Goal: Transaction & Acquisition: Purchase product/service

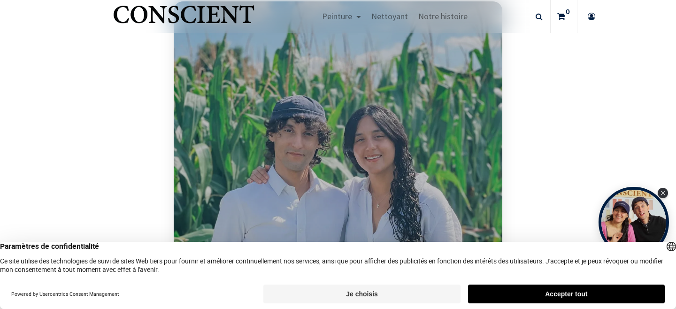
scroll to position [567, 0]
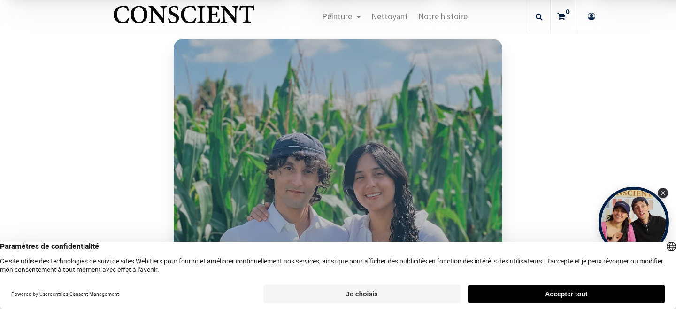
click at [513, 293] on button "Accepter tout" at bounding box center [566, 293] width 197 height 19
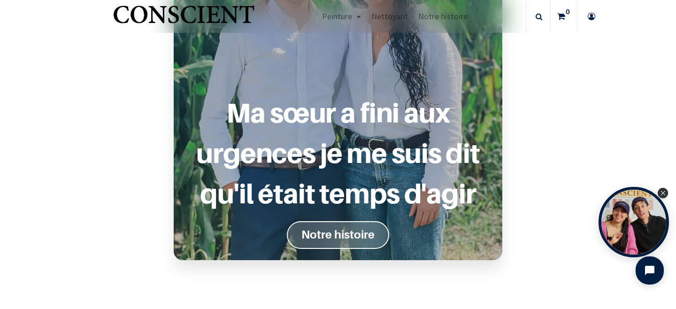
scroll to position [774, 0]
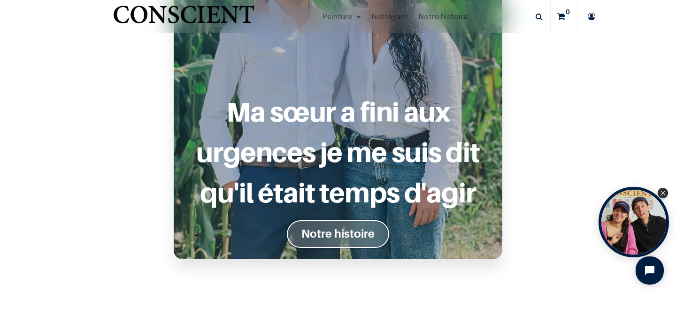
click at [352, 230] on font "Notre histoire" at bounding box center [337, 234] width 73 height 14
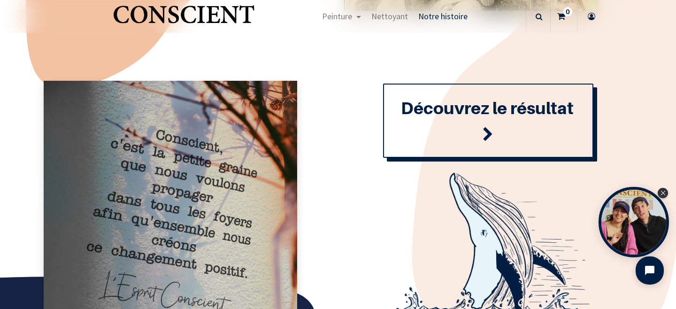
scroll to position [1050, 0]
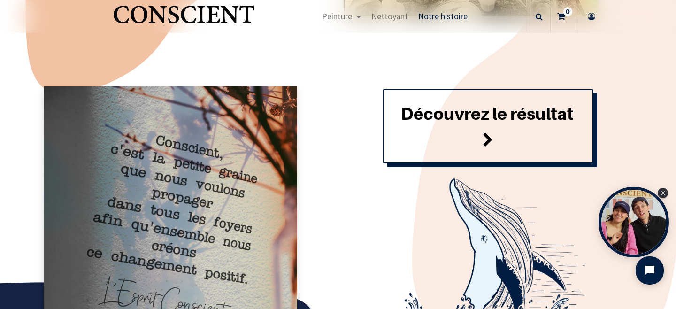
click at [463, 124] on link "Découvrez le résultat" at bounding box center [488, 126] width 210 height 74
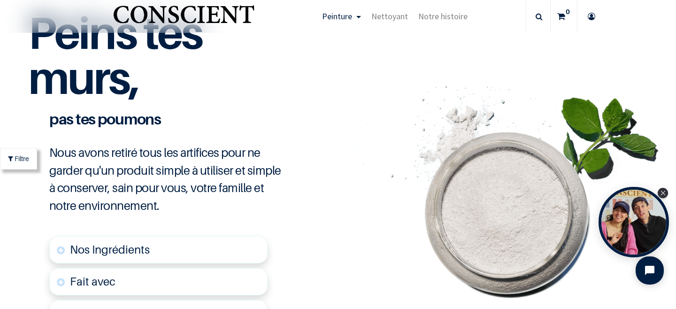
scroll to position [2166, 0]
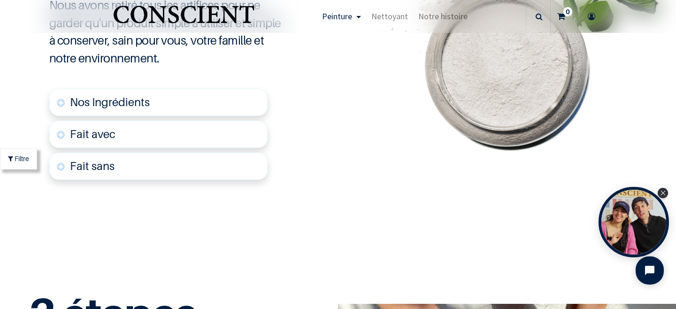
click at [140, 96] on span "Nos Ingrédients" at bounding box center [110, 102] width 80 height 14
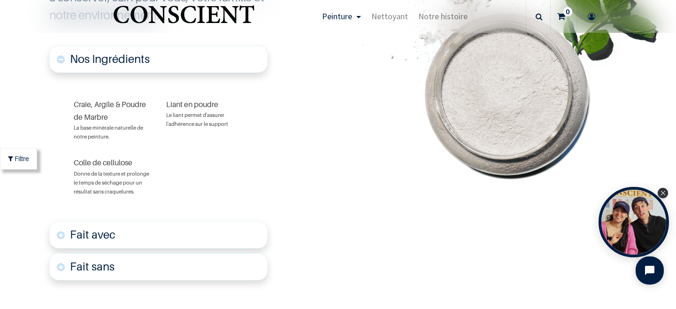
scroll to position [2345, 0]
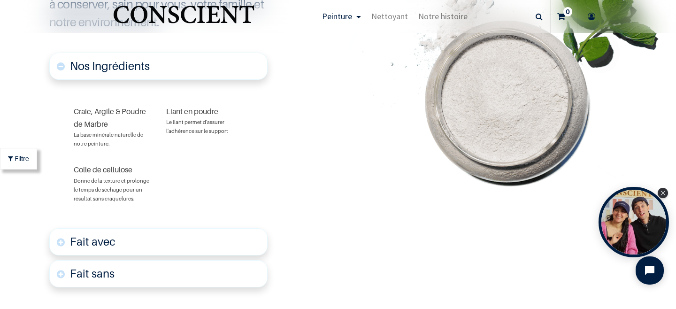
click at [96, 241] on font "Fait avec" at bounding box center [93, 242] width 46 height 14
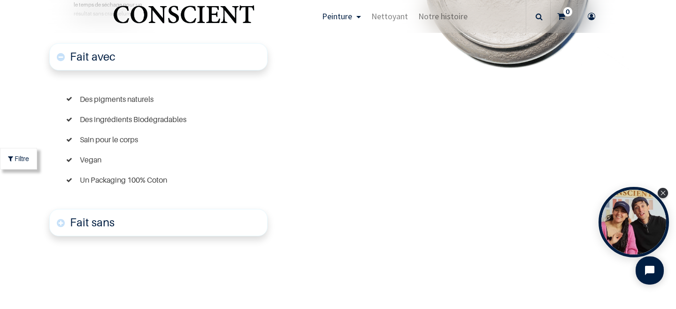
scroll to position [2534, 0]
